Goal: Task Accomplishment & Management: Manage account settings

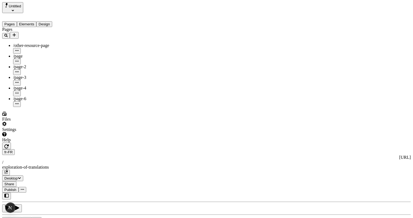
click at [348, 53] on span "en-US" at bounding box center [347, 51] width 11 height 5
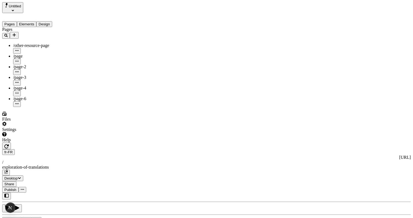
type input "The Great Translation Adventure"
click at [319, 52] on span "en-US" at bounding box center [313, 54] width 11 height 5
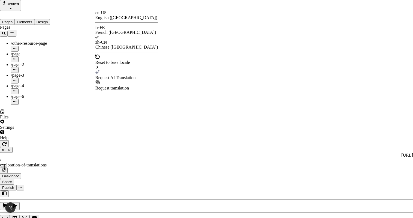
click at [119, 75] on div "Request AI Translation" at bounding box center [126, 77] width 63 height 5
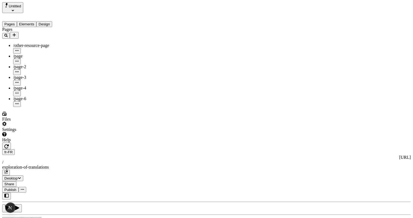
type input "The Great Translations Adventure"
click at [95, 150] on div "fr-FR http://localhost:3001/fr-FR / exploration-of-translations" at bounding box center [206, 163] width 409 height 26
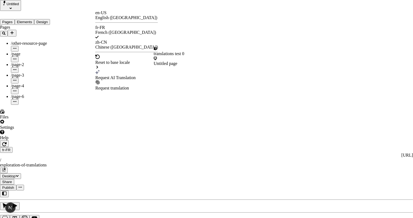
click at [113, 75] on div "Request AI Translation" at bounding box center [126, 77] width 63 height 5
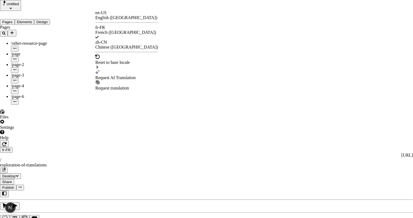
click at [116, 18] on div "en-US English ([GEOGRAPHIC_DATA])" at bounding box center [126, 15] width 63 height 10
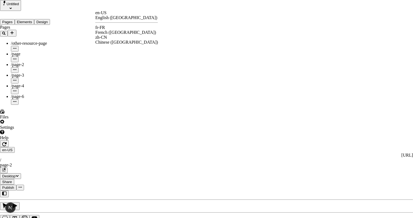
click at [114, 28] on div "fr-FR French (France)" at bounding box center [126, 30] width 63 height 10
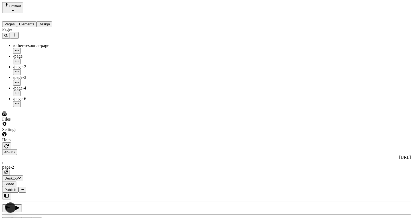
type input "/exploration-of-translations"
type input "The Great Translations Adventure"
type textarea "This is my French localized description. If it were empty, it would not appear …"
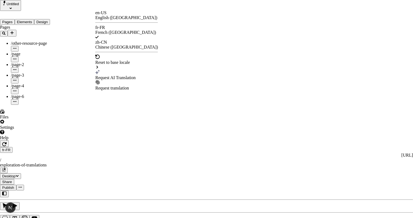
click at [120, 75] on div "Request AI Translation" at bounding box center [126, 77] width 63 height 5
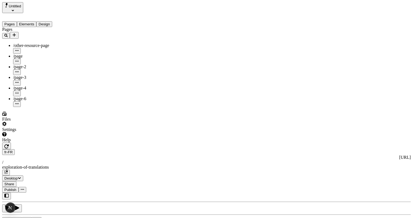
click at [319, 53] on span "en-US" at bounding box center [313, 54] width 11 height 5
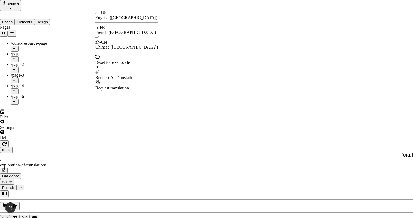
click at [114, 75] on div "Request AI Translation" at bounding box center [126, 77] width 63 height 5
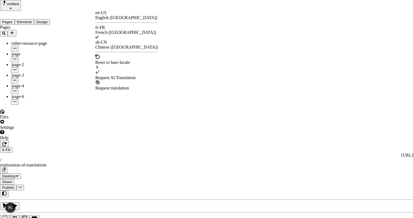
click at [118, 16] on div "English ([GEOGRAPHIC_DATA])" at bounding box center [126, 17] width 63 height 5
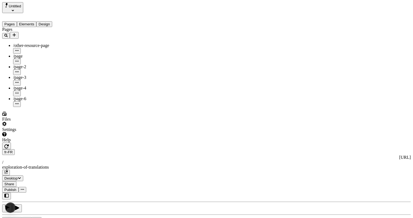
type input "/page-2"
type input "The Great Translations Adventure Base Locale"
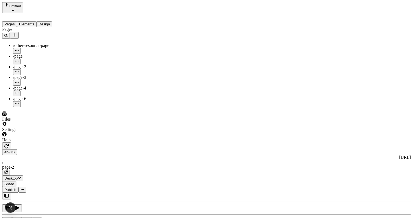
scroll to position [0, 0]
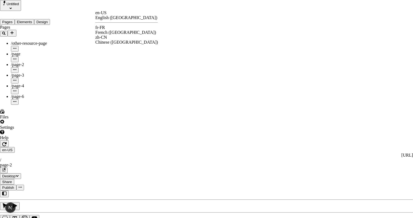
click at [111, 25] on div "en-US English (United States) fr-FR French (France) zh-CN Chinese (China)" at bounding box center [126, 27] width 63 height 34
click at [111, 27] on div "fr-FR French (France)" at bounding box center [126, 30] width 63 height 10
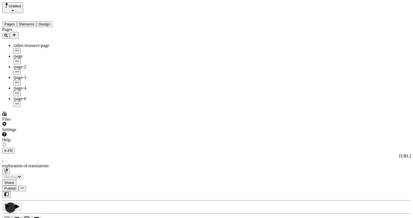
type input "/exploration-of-translations"
type textarea "This is my French localized description. If it were empty, it would not appear …"
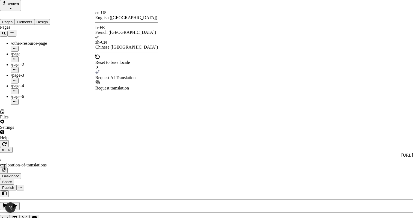
click at [108, 70] on div "Request AI Translation" at bounding box center [126, 75] width 63 height 10
checkbox input "true"
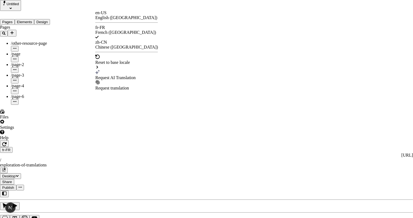
click at [111, 75] on div "Request AI Translation" at bounding box center [126, 77] width 63 height 5
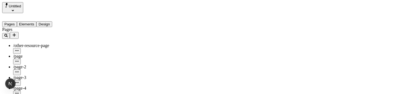
click at [42, 28] on div "Pages" at bounding box center [37, 33] width 70 height 12
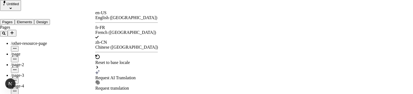
click at [121, 75] on div "Request AI Translation" at bounding box center [126, 77] width 63 height 5
checkbox input "true"
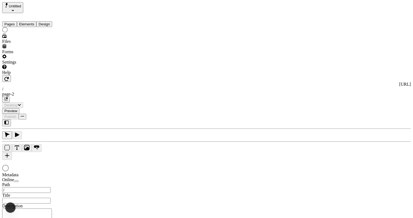
type input "/page-2"
type input "The Great Translations Adventure Base Locale"
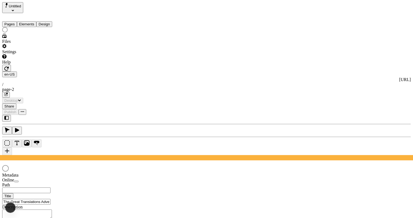
type input "/page-2"
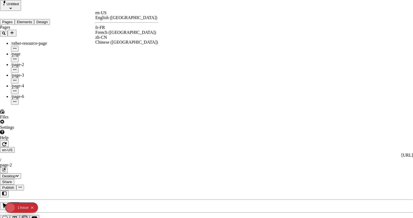
click at [112, 26] on div "fr-FR French ([GEOGRAPHIC_DATA])" at bounding box center [126, 30] width 63 height 10
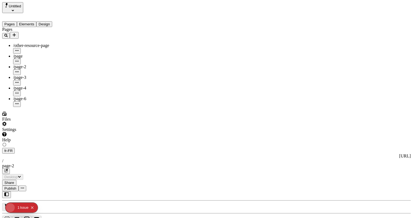
type input "L'énorme aventure de traduction - Locale de base"
type textarea "This is my French localized description. If it were empty, it would not appear …"
type input "/exploration-of-translations"
click at [16, 188] on span "Publish" at bounding box center [10, 190] width 12 height 4
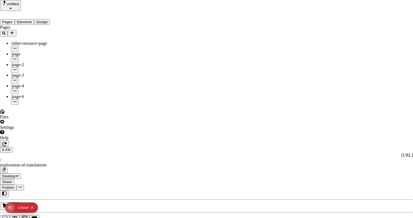
checkbox input "true"
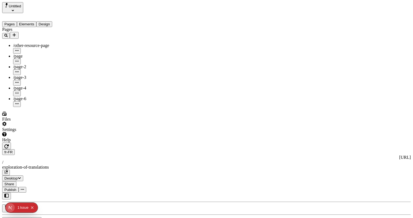
click at [16, 188] on span "Publish" at bounding box center [10, 190] width 12 height 4
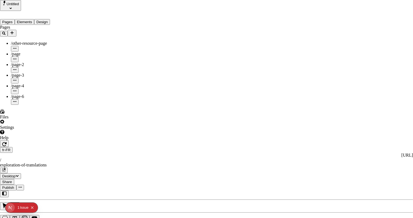
type input "The Great Translation Adventure"
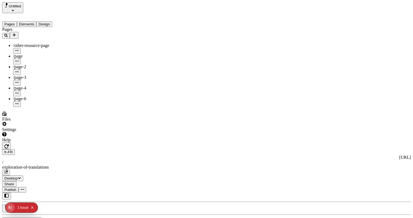
click at [16, 188] on span "Publish" at bounding box center [10, 190] width 12 height 4
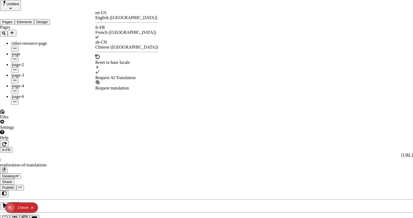
click at [116, 75] on div "Request AI Translation" at bounding box center [126, 77] width 63 height 5
checkbox input "false"
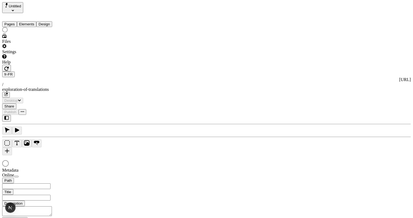
type input "The Great Translation Adventure"
type input "/exploration-of-translations"
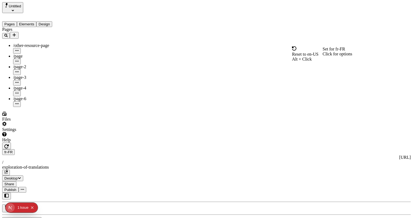
click at [312, 57] on span "Alt + Click" at bounding box center [302, 59] width 20 height 5
type input "The Great Translations Adventure Base Locale"
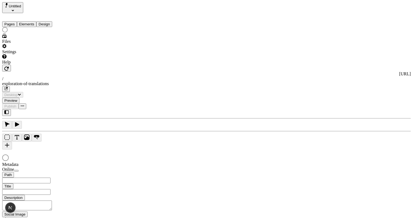
click at [316, 155] on div at bounding box center [206, 159] width 409 height 8
type input "/exploration-of-translations"
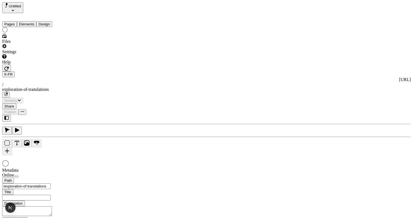
type input "The Great Translations Adventure Base Locale"
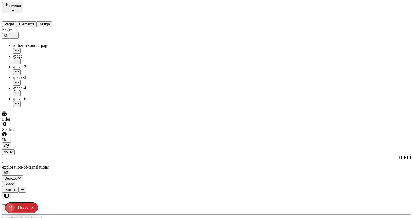
scroll to position [0, 93]
click at [19, 187] on button "Publish" at bounding box center [10, 190] width 16 height 6
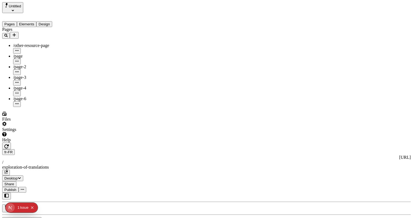
click at [11, 143] on button "button" at bounding box center [6, 146] width 9 height 7
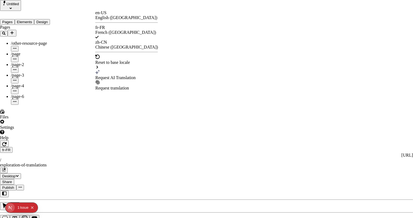
click at [111, 75] on div "Request AI Translation" at bounding box center [126, 77] width 63 height 5
click at [118, 75] on div "Request AI Translation" at bounding box center [126, 77] width 63 height 5
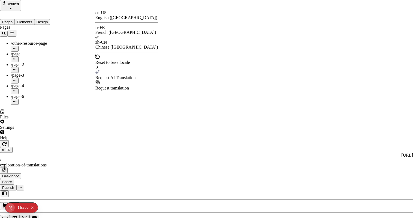
checkbox input "true"
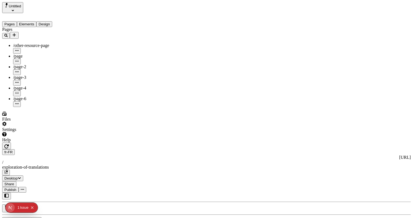
click at [16, 188] on span "Publish" at bounding box center [10, 190] width 12 height 4
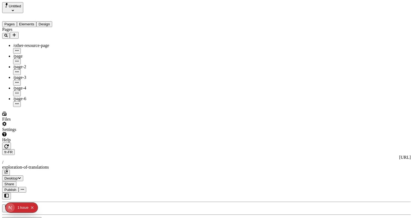
click at [9, 144] on icon "button" at bounding box center [6, 146] width 4 height 4
click at [16, 188] on span "Publish" at bounding box center [10, 190] width 12 height 4
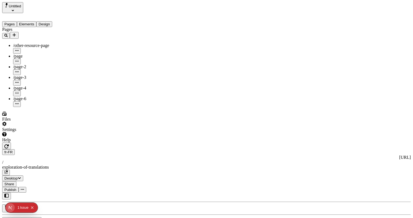
click at [19, 187] on button "Publish" at bounding box center [10, 190] width 16 height 6
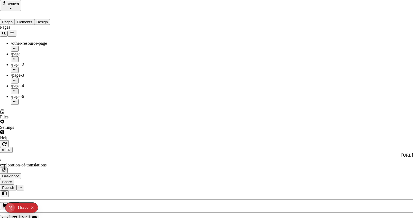
type input "The Great Translation Adventure"
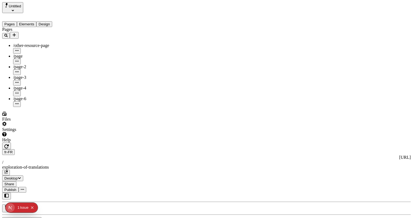
click at [19, 187] on button "Publish" at bounding box center [10, 190] width 16 height 6
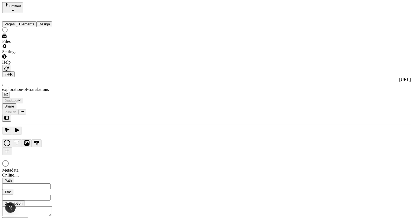
type input "/exploration-of-translations"
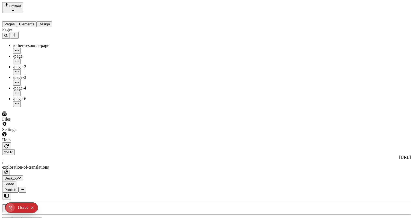
click at [312, 57] on span "Alt + Click" at bounding box center [302, 59] width 20 height 5
type input "The Great Translations Adventure Base Locale"
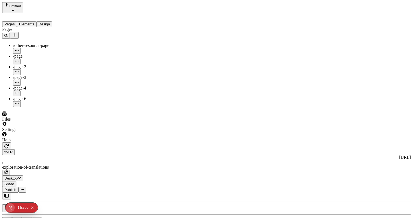
click at [16, 188] on span "Publish" at bounding box center [10, 190] width 12 height 4
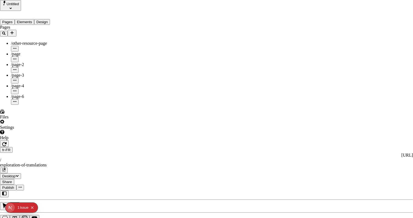
checkbox input "true"
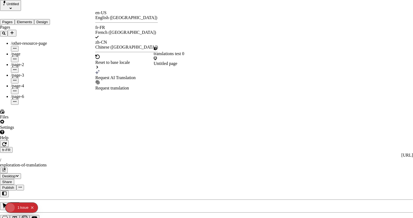
click at [117, 75] on div "Request AI Translation" at bounding box center [126, 77] width 63 height 5
checkbox input "false"
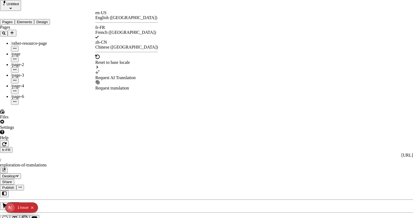
checkbox input "true"
click at [110, 75] on div "Request AI Translation" at bounding box center [126, 77] width 63 height 5
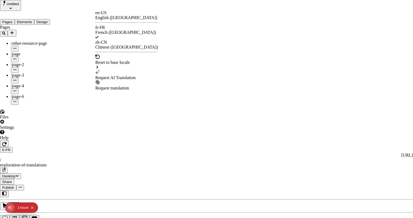
checkbox input "true"
type input "/exploration%20des%20traductions"
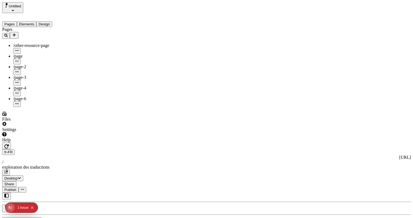
scroll to position [0, 53]
click at [11, 193] on button "button" at bounding box center [6, 196] width 9 height 7
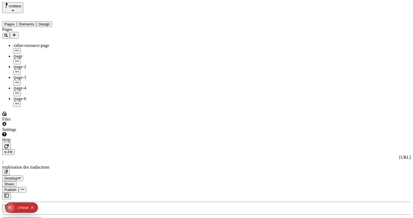
click at [6, 194] on icon "button" at bounding box center [6, 196] width 4 height 4
click at [11, 143] on button "button" at bounding box center [6, 146] width 9 height 7
click at [16, 188] on span "Publish" at bounding box center [10, 190] width 12 height 4
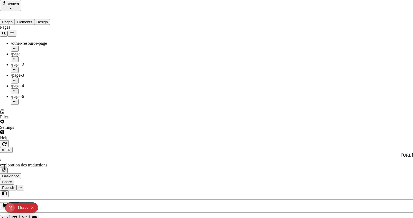
type input "/exploration-of-translations"
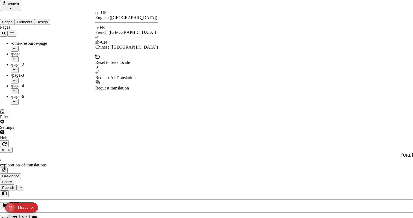
click at [120, 75] on div "Request AI Translation" at bounding box center [126, 77] width 63 height 5
checkbox input "true"
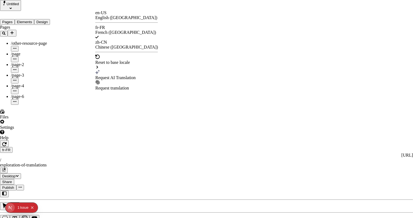
checkbox input "true"
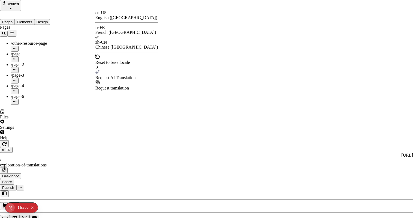
type input "/exploration-des-traductions"
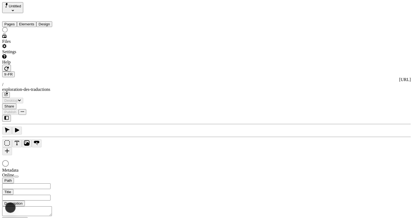
type input "/exploration-des-traductions"
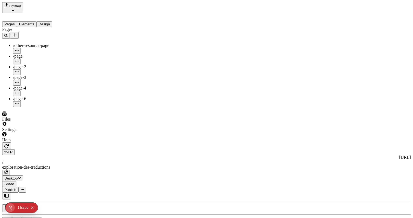
click at [8, 171] on icon "button" at bounding box center [5, 172] width 3 height 3
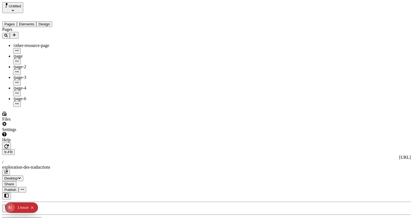
click at [16, 188] on span "Publish" at bounding box center [10, 190] width 12 height 4
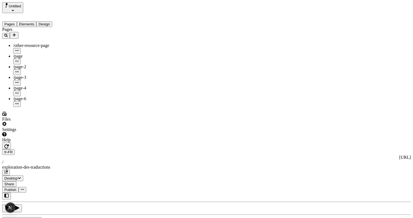
click at [19, 187] on button "Publish" at bounding box center [10, 190] width 16 height 6
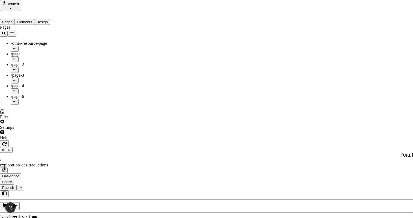
type input "The Great Translations Adventure Base Locale"
type input "/exploration-of-translations"
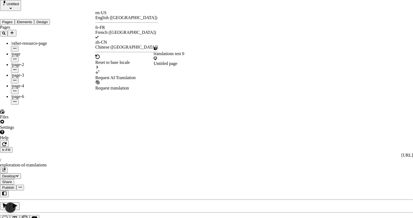
click at [125, 75] on div "Request AI Translation" at bounding box center [126, 77] width 63 height 5
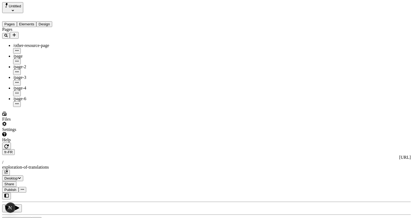
scroll to position [0, 0]
